Goal: Information Seeking & Learning: Learn about a topic

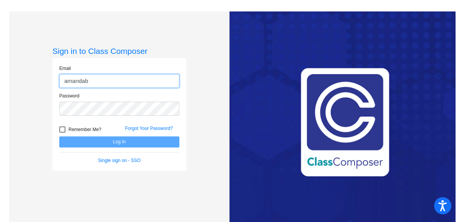
type input "amandab@montevideoschools.org"
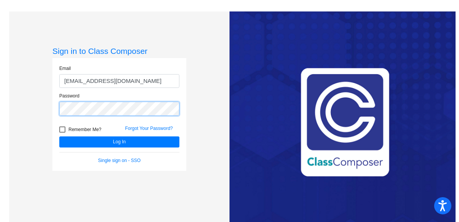
click at [59, 137] on button "Log In" at bounding box center [119, 142] width 120 height 11
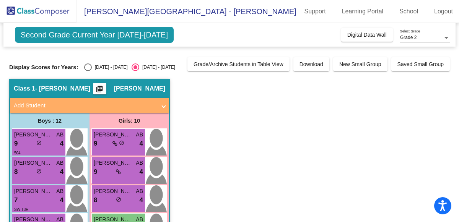
click at [84, 66] on div "Select an option" at bounding box center [88, 68] width 8 height 8
click at [88, 71] on input "2023 - 2024" at bounding box center [88, 71] width 0 height 0
radio input "true"
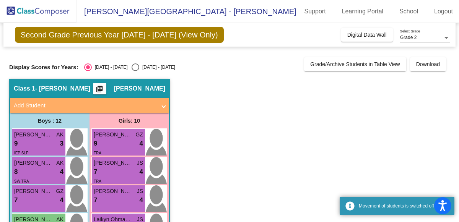
click at [132, 67] on div "Select an option" at bounding box center [136, 68] width 8 height 8
click at [135, 71] on input "[DATE] - [DATE]" at bounding box center [135, 71] width 0 height 0
radio input "true"
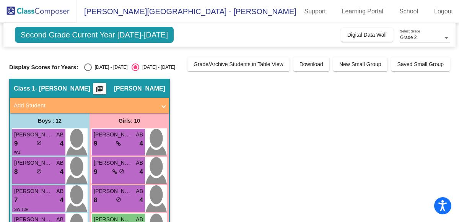
click at [109, 35] on span "Second Grade Current Year 2024-2025" at bounding box center [94, 35] width 159 height 16
click at [92, 66] on div "2023 - 2024" at bounding box center [110, 67] width 36 height 7
click at [88, 71] on input "2023 - 2024" at bounding box center [88, 71] width 0 height 0
radio input "true"
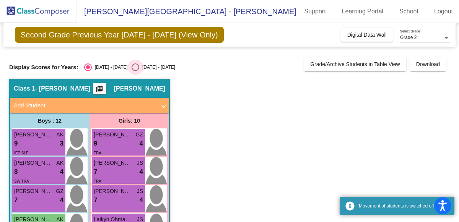
click at [132, 68] on div "Select an option" at bounding box center [136, 68] width 8 height 8
click at [135, 71] on input "[DATE] - [DATE]" at bounding box center [135, 71] width 0 height 0
radio input "true"
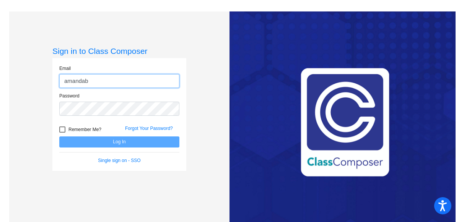
type input "[EMAIL_ADDRESS][DOMAIN_NAME]"
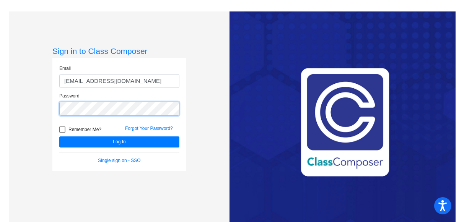
click at [59, 137] on button "Log In" at bounding box center [119, 142] width 120 height 11
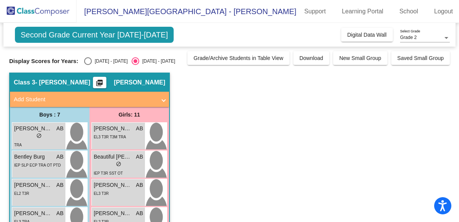
click at [84, 62] on div "Select an option" at bounding box center [88, 61] width 8 height 8
click at [88, 65] on input "[DATE] - [DATE]" at bounding box center [88, 65] width 0 height 0
radio input "true"
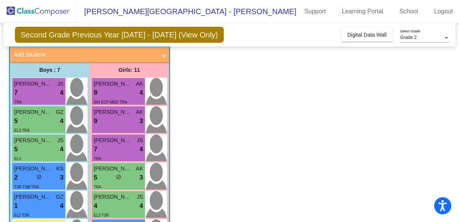
scroll to position [40, 0]
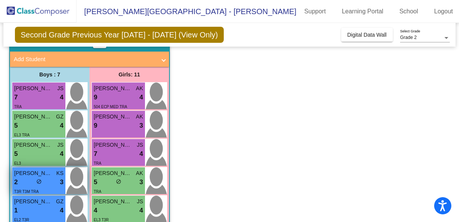
click at [39, 181] on span "do_not_disturb_alt" at bounding box center [38, 181] width 5 height 5
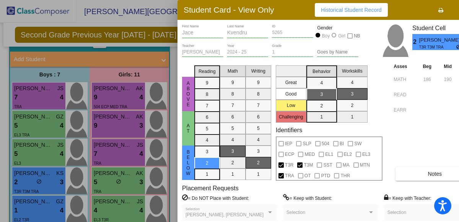
click at [128, 19] on div at bounding box center [229, 111] width 459 height 222
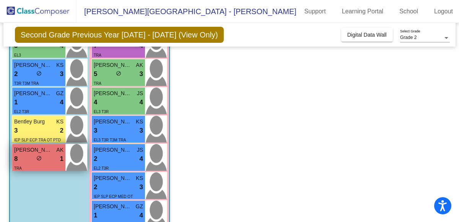
scroll to position [149, 0]
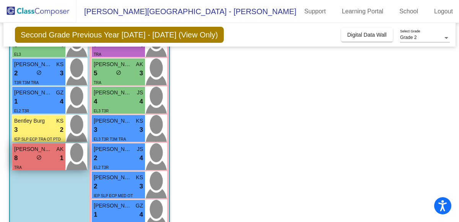
click at [38, 158] on span "do_not_disturb_alt" at bounding box center [38, 157] width 5 height 5
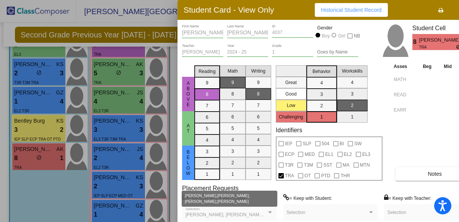
click at [270, 210] on div at bounding box center [270, 212] width 7 height 5
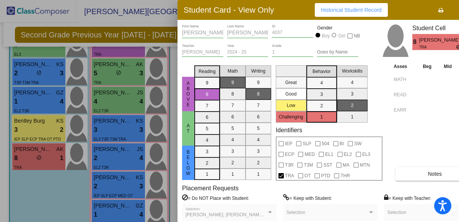
click at [270, 212] on div at bounding box center [270, 213] width 4 height 2
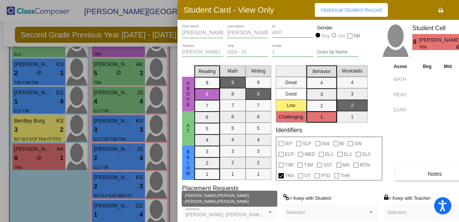
click at [271, 212] on div at bounding box center [270, 213] width 4 height 2
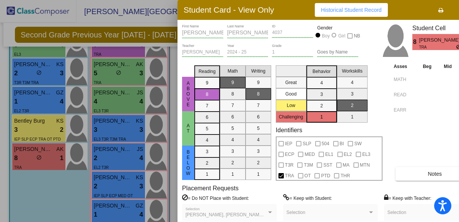
click at [271, 212] on div at bounding box center [270, 213] width 4 height 2
click at [438, 177] on button "Notes" at bounding box center [435, 174] width 78 height 14
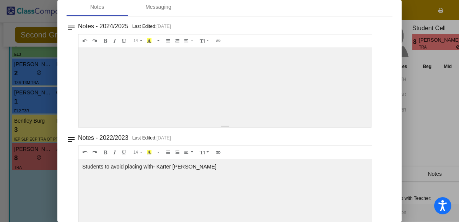
scroll to position [0, 0]
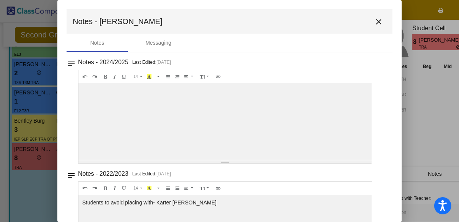
click at [371, 23] on button "close" at bounding box center [378, 21] width 15 height 15
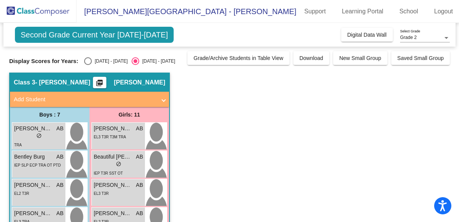
click at [84, 60] on div "Select an option" at bounding box center [88, 61] width 8 height 8
click at [88, 65] on input "[DATE] - [DATE]" at bounding box center [88, 65] width 0 height 0
radio input "true"
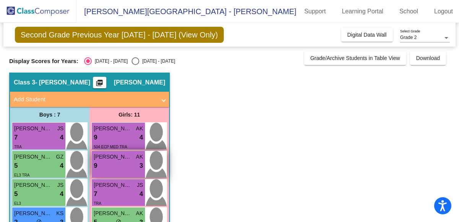
click at [104, 167] on div "9 lock do_not_disturb_alt 3" at bounding box center [118, 166] width 49 height 10
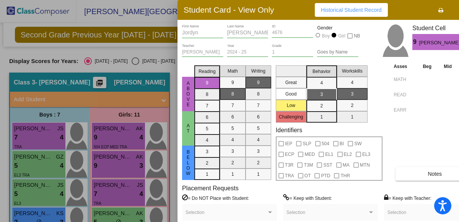
click at [54, 117] on div at bounding box center [229, 111] width 459 height 222
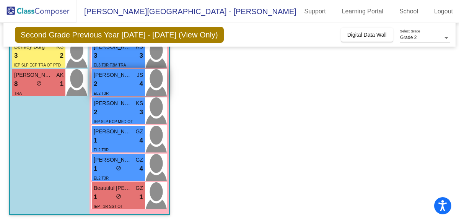
scroll to position [223, 0]
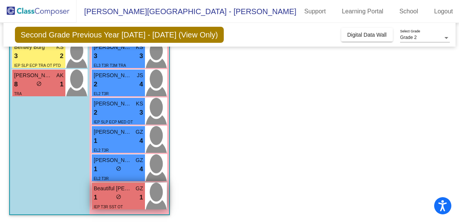
click at [117, 191] on span "Beautiful [PERSON_NAME]" at bounding box center [113, 189] width 38 height 8
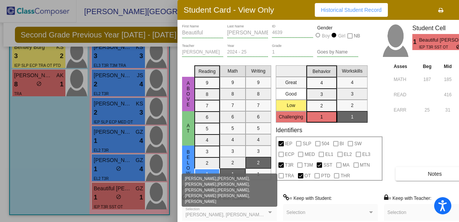
click at [267, 212] on div at bounding box center [270, 212] width 7 height 5
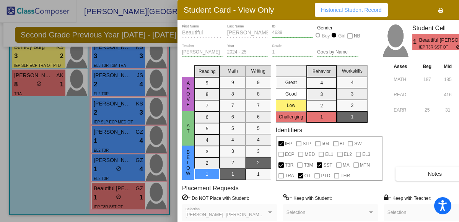
click at [267, 212] on div at bounding box center [270, 212] width 7 height 5
click at [445, 175] on button "Notes" at bounding box center [435, 174] width 78 height 14
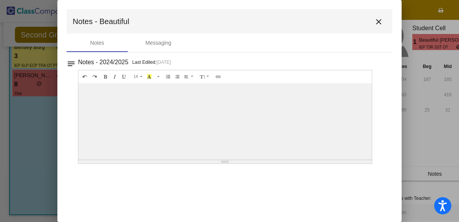
click at [379, 22] on mat-icon "close" at bounding box center [378, 21] width 9 height 9
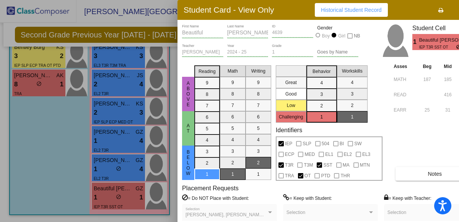
click at [48, 155] on div at bounding box center [229, 111] width 459 height 222
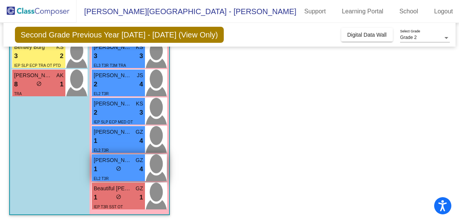
click at [119, 166] on span "do_not_disturb_alt" at bounding box center [118, 168] width 5 height 5
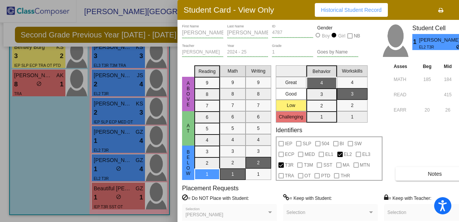
click at [418, 173] on button "Notes" at bounding box center [435, 174] width 78 height 14
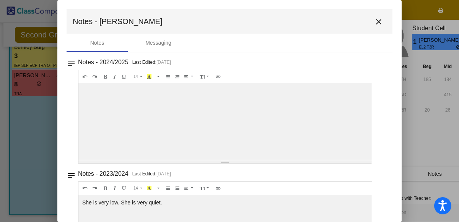
click at [378, 22] on mat-icon "close" at bounding box center [378, 21] width 9 height 9
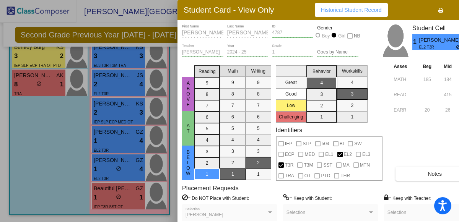
click at [86, 113] on div at bounding box center [229, 111] width 459 height 222
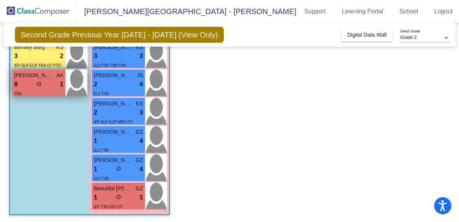
click at [60, 74] on span "AK" at bounding box center [59, 76] width 7 height 8
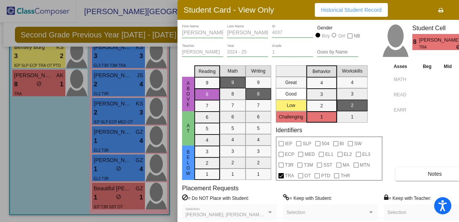
click at [412, 172] on button "Notes" at bounding box center [435, 174] width 78 height 14
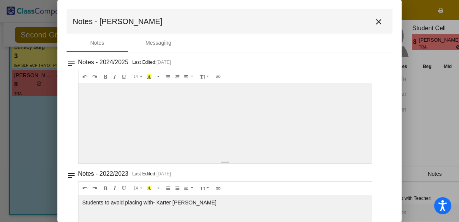
click at [375, 18] on mat-icon "close" at bounding box center [378, 21] width 9 height 9
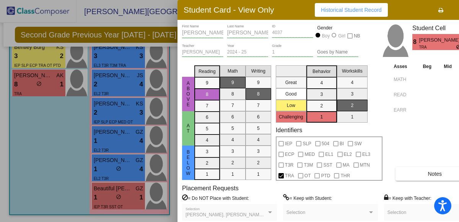
click at [36, 65] on div at bounding box center [229, 111] width 459 height 222
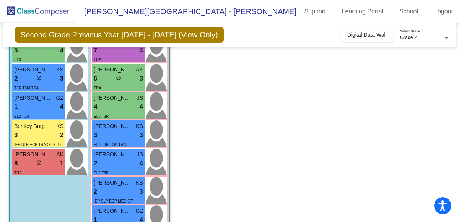
scroll to position [145, 0]
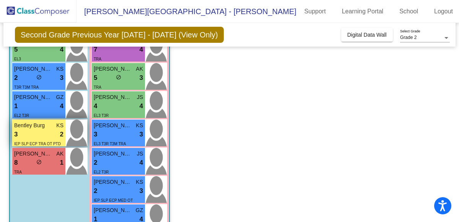
click at [34, 140] on div "IEP SLP ECP TRA OT PTD" at bounding box center [37, 144] width 47 height 8
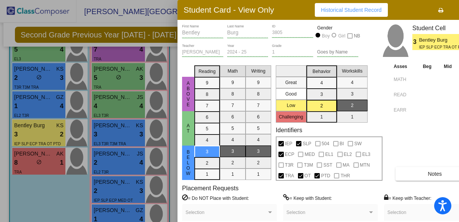
click at [428, 179] on button "Notes" at bounding box center [435, 174] width 78 height 14
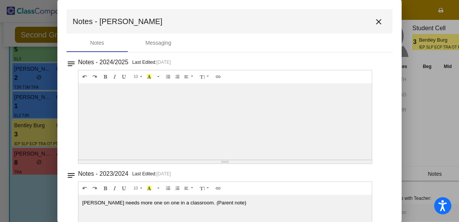
click at [374, 22] on mat-icon "close" at bounding box center [378, 21] width 9 height 9
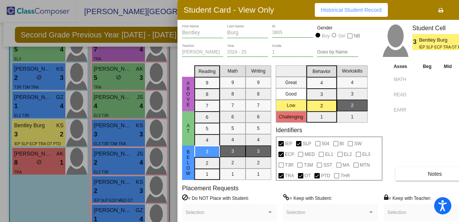
click at [41, 193] on div at bounding box center [229, 111] width 459 height 222
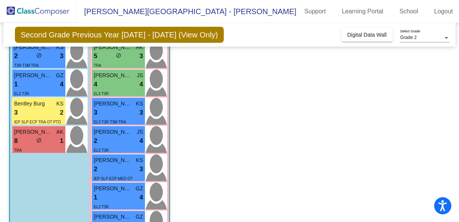
scroll to position [175, 0]
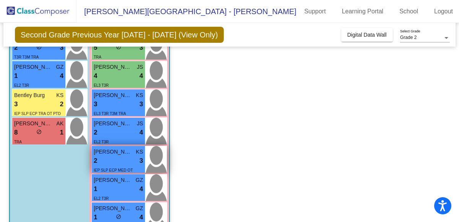
click at [112, 158] on div "2 lock do_not_disturb_alt 3" at bounding box center [118, 161] width 49 height 10
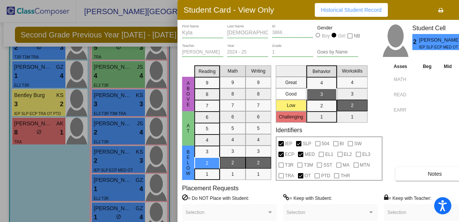
click at [429, 175] on span "Notes" at bounding box center [435, 174] width 14 height 6
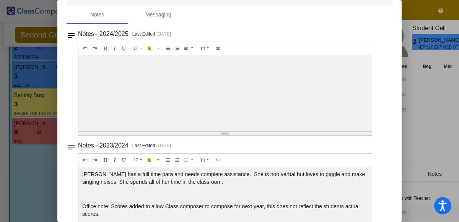
scroll to position [0, 0]
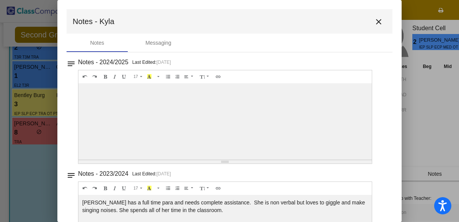
click at [374, 24] on mat-icon "close" at bounding box center [378, 21] width 9 height 9
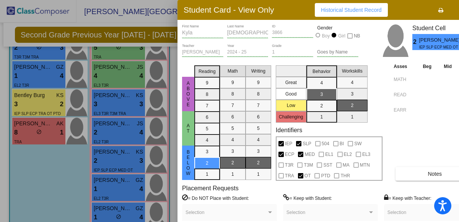
click at [33, 80] on div at bounding box center [229, 111] width 459 height 222
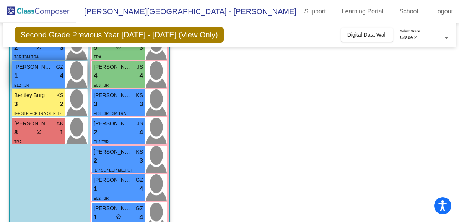
click at [26, 78] on div "1 lock do_not_disturb_alt 4" at bounding box center [38, 76] width 49 height 10
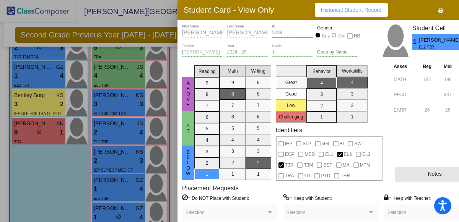
click at [426, 179] on button "Notes" at bounding box center [435, 174] width 78 height 14
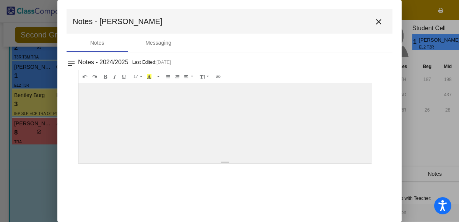
click at [379, 20] on mat-icon "close" at bounding box center [378, 21] width 9 height 9
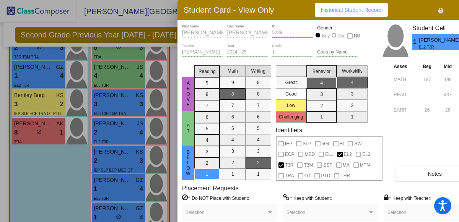
click at [109, 109] on div at bounding box center [229, 111] width 459 height 222
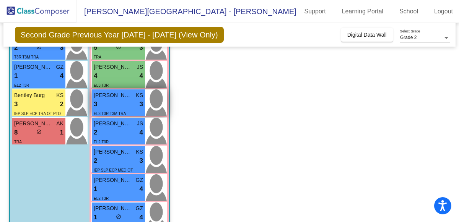
click at [118, 99] on div "3 lock do_not_disturb_alt 3" at bounding box center [118, 104] width 49 height 10
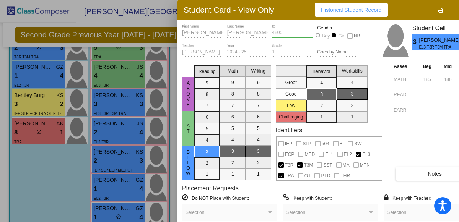
click at [437, 174] on span "Notes" at bounding box center [435, 174] width 14 height 6
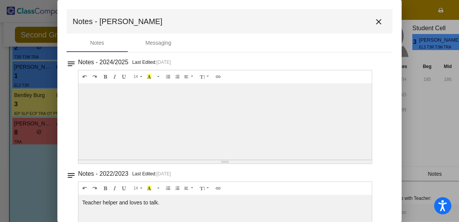
click at [374, 24] on mat-icon "close" at bounding box center [378, 21] width 9 height 9
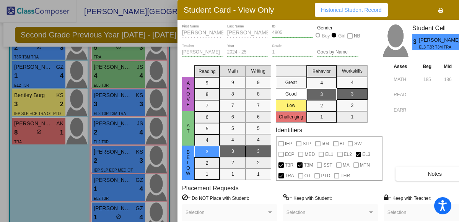
click at [51, 172] on div at bounding box center [229, 111] width 459 height 222
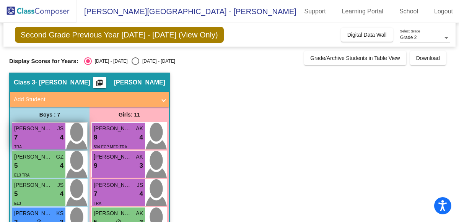
click at [29, 138] on div "7 lock do_not_disturb_alt 4" at bounding box center [38, 138] width 49 height 10
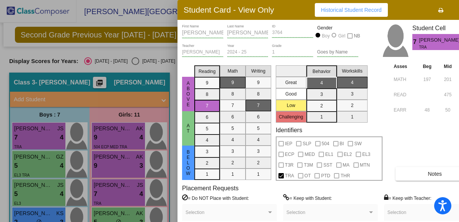
click at [411, 174] on button "Notes" at bounding box center [435, 174] width 78 height 14
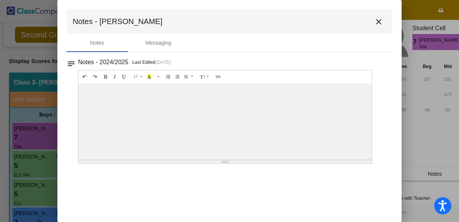
click at [376, 21] on mat-icon "close" at bounding box center [378, 21] width 9 height 9
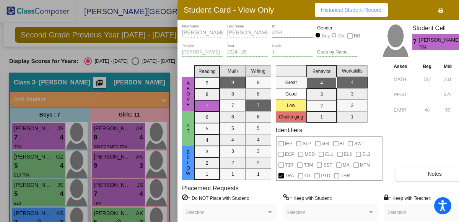
click at [162, 29] on div at bounding box center [229, 111] width 459 height 222
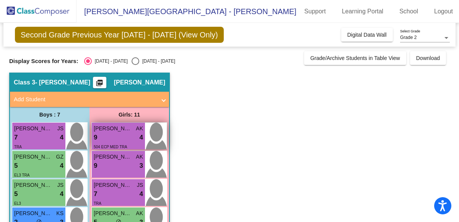
click at [117, 140] on div "9 lock do_not_disturb_alt 4" at bounding box center [118, 138] width 49 height 10
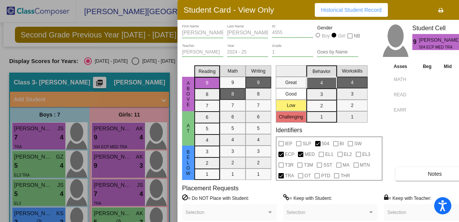
click at [89, 85] on div at bounding box center [229, 111] width 459 height 222
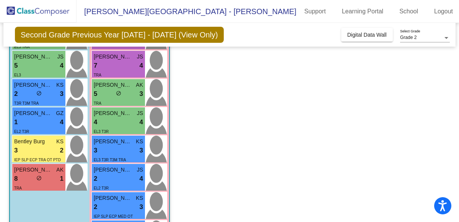
scroll to position [132, 0]
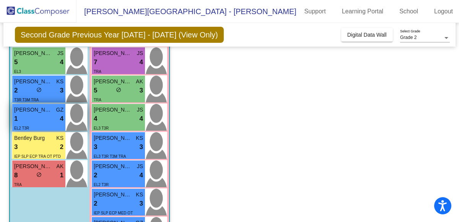
click at [44, 116] on div "1 lock do_not_disturb_alt 4" at bounding box center [38, 119] width 49 height 10
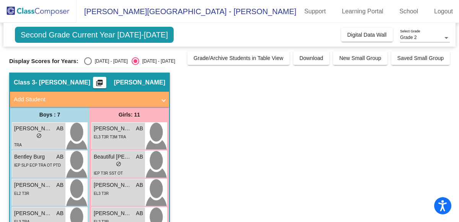
click at [84, 59] on div "Select an option" at bounding box center [88, 61] width 8 height 8
click at [88, 65] on input "[DATE] - [DATE]" at bounding box center [88, 65] width 0 height 0
radio input "true"
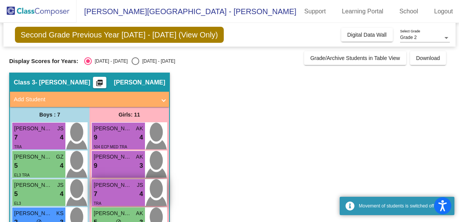
click at [116, 186] on span "[PERSON_NAME]" at bounding box center [113, 185] width 38 height 8
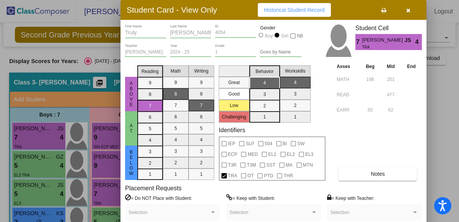
drag, startPoint x: 412, startPoint y: 13, endPoint x: 355, endPoint y: 13, distance: 57.0
click at [355, 13] on div "Student Card - View Only Historical Student Record" at bounding box center [274, 10] width 306 height 20
click at [69, 88] on div at bounding box center [229, 111] width 459 height 222
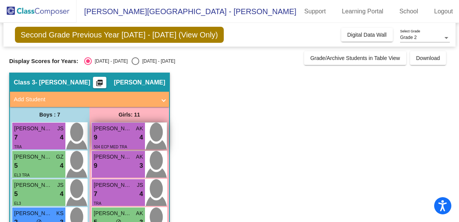
click at [97, 147] on span "504 ECP MED TRA" at bounding box center [110, 147] width 33 height 4
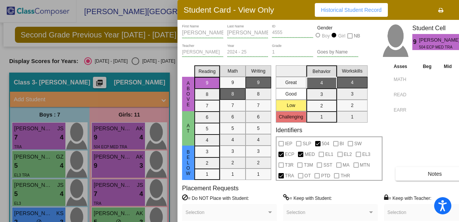
click at [147, 55] on div at bounding box center [229, 111] width 459 height 222
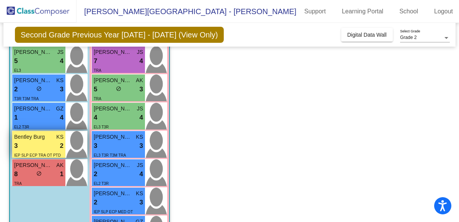
scroll to position [131, 0]
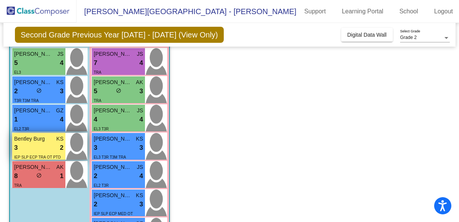
click at [19, 143] on div "3 lock do_not_disturb_alt 2" at bounding box center [38, 148] width 49 height 10
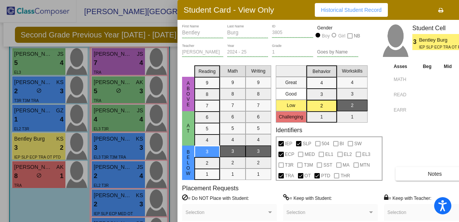
click at [64, 204] on div at bounding box center [229, 111] width 459 height 222
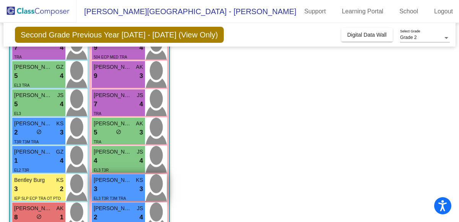
scroll to position [90, 0]
